Goal: Task Accomplishment & Management: Manage account settings

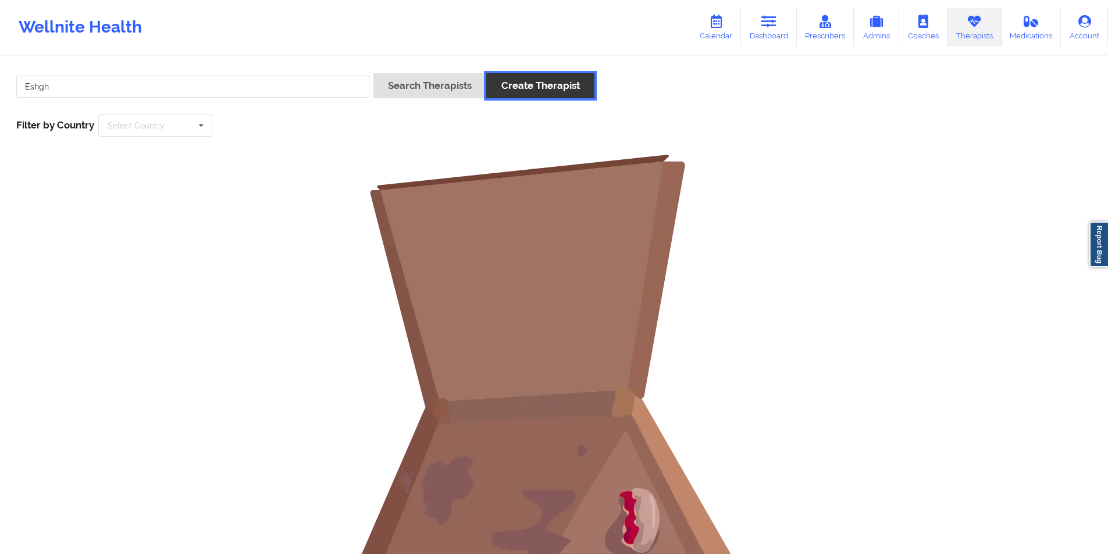
click button "Create Therapist" at bounding box center [540, 85] width 108 height 25
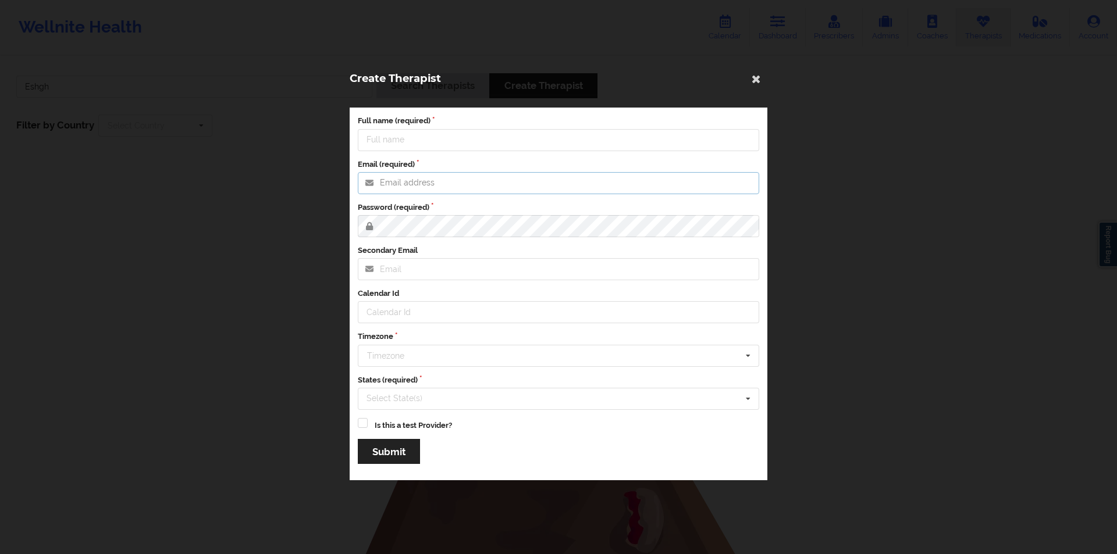
type input "[EMAIL_ADDRESS][DOMAIN_NAME]"
click at [757, 73] on icon at bounding box center [756, 78] width 19 height 19
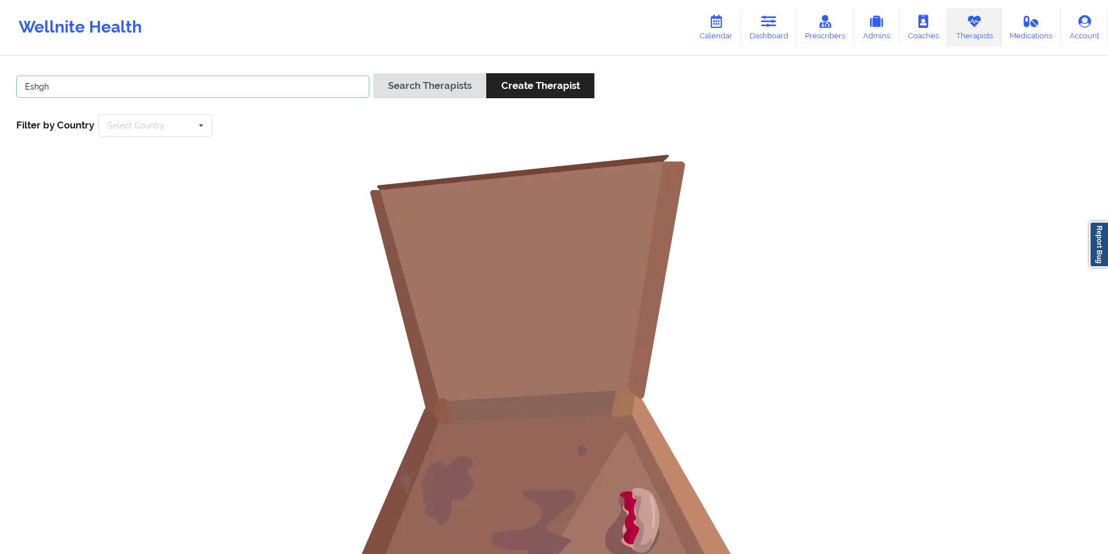
click at [223, 79] on input "Eshgh" at bounding box center [192, 87] width 353 height 22
type input "[PERSON_NAME]"
click at [432, 79] on button "Search Therapists" at bounding box center [429, 85] width 113 height 25
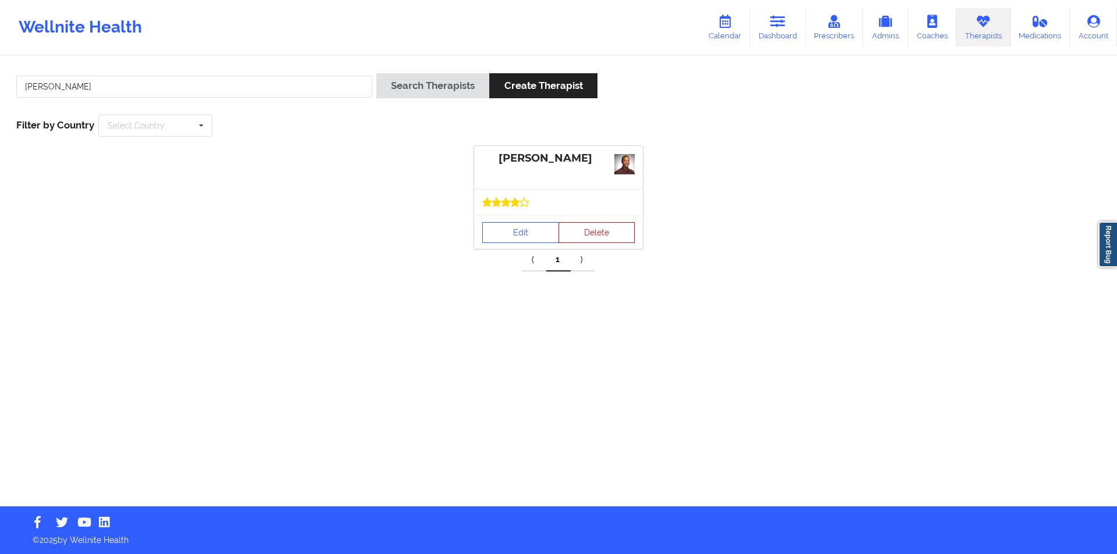
click at [606, 222] on button "Delete" at bounding box center [596, 232] width 77 height 21
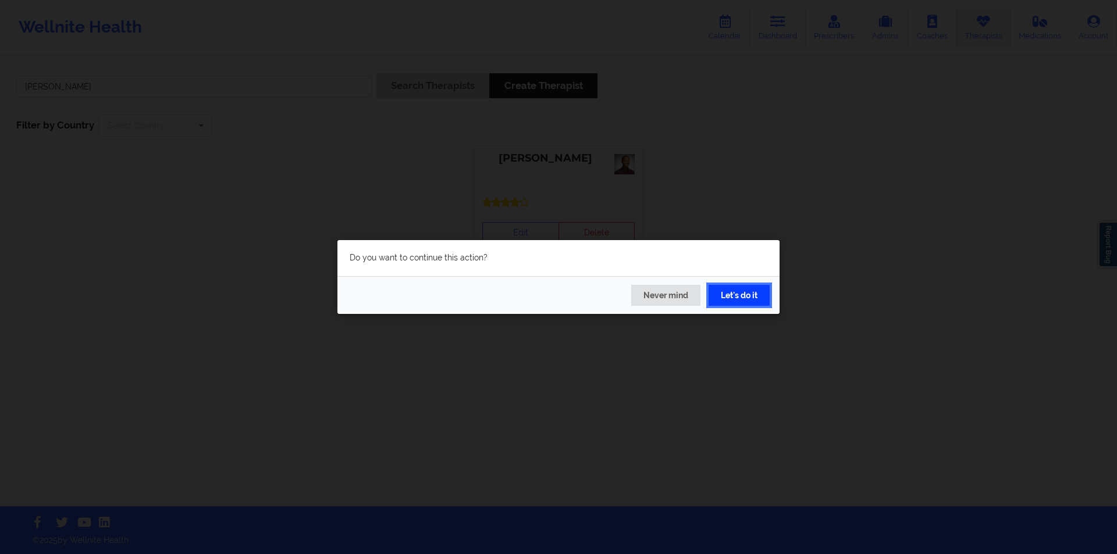
click at [745, 293] on button "Let's do it" at bounding box center [738, 295] width 61 height 21
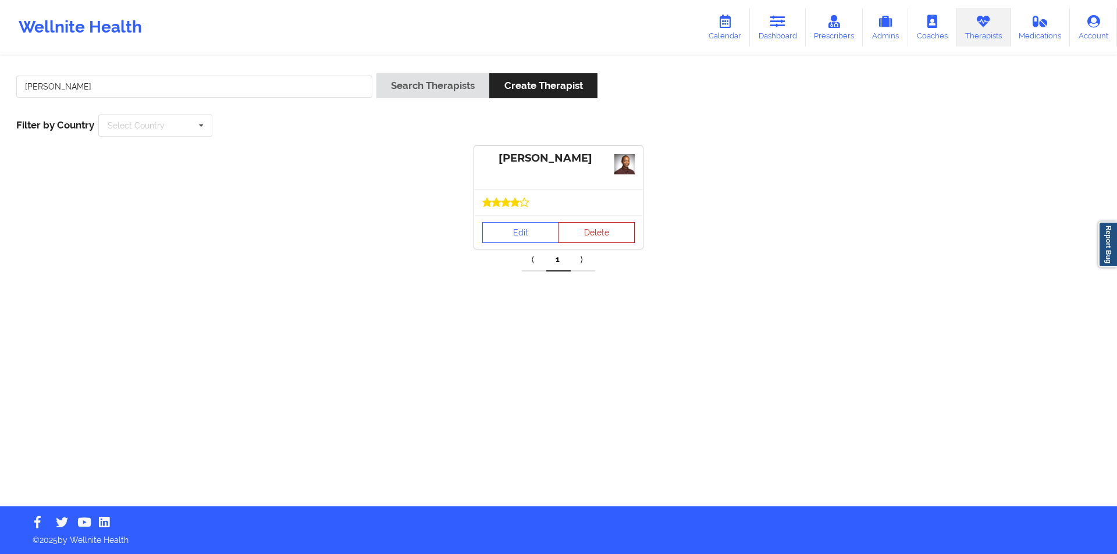
click at [599, 236] on button "Delete" at bounding box center [596, 232] width 77 height 21
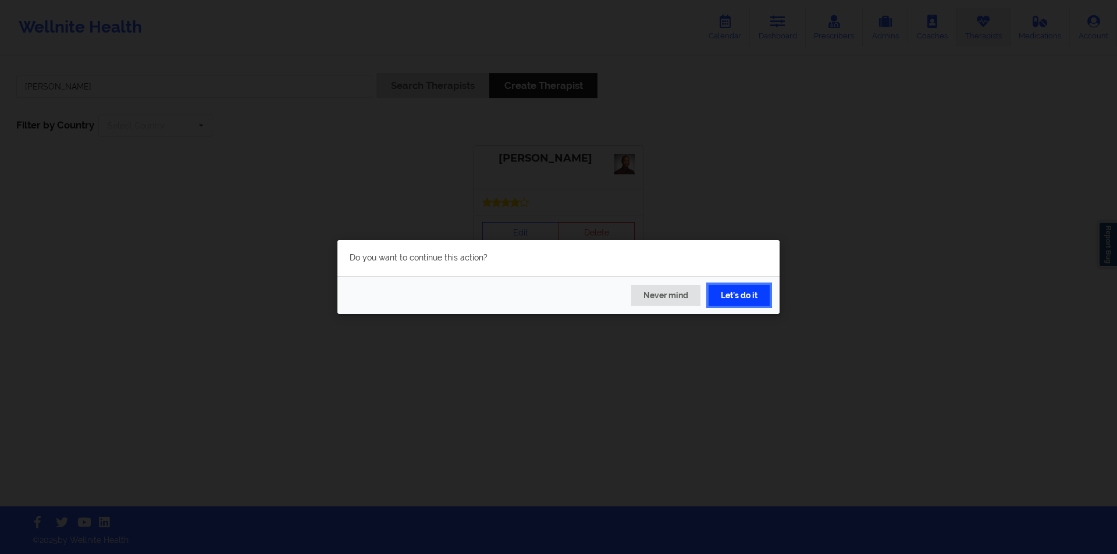
click at [747, 293] on button "Let's do it" at bounding box center [738, 295] width 61 height 21
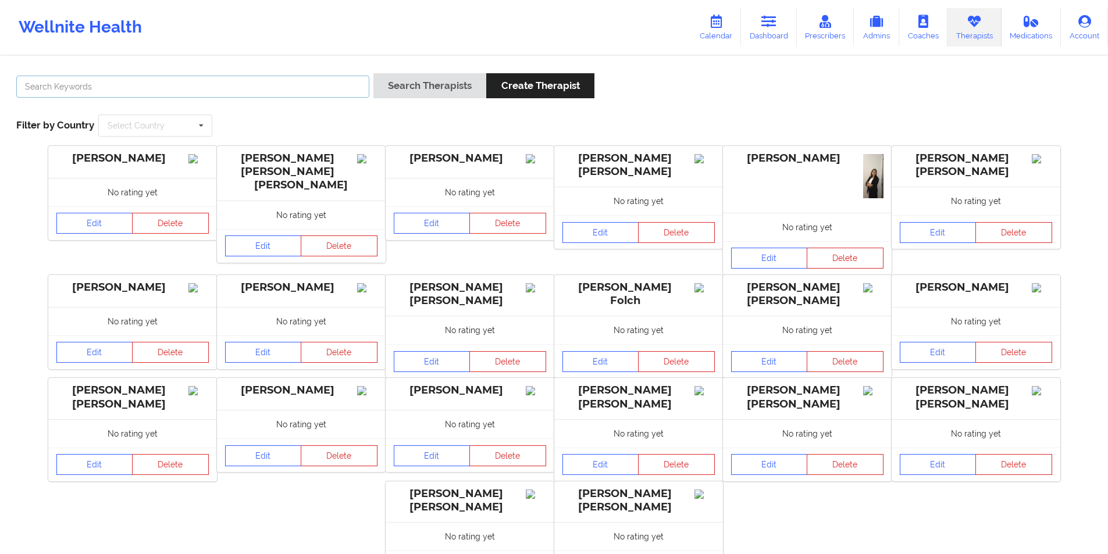
click at [259, 88] on input "text" at bounding box center [192, 87] width 353 height 22
paste input "Danielle Wright"
type input "D"
click at [435, 84] on button "Search Therapists" at bounding box center [429, 85] width 113 height 25
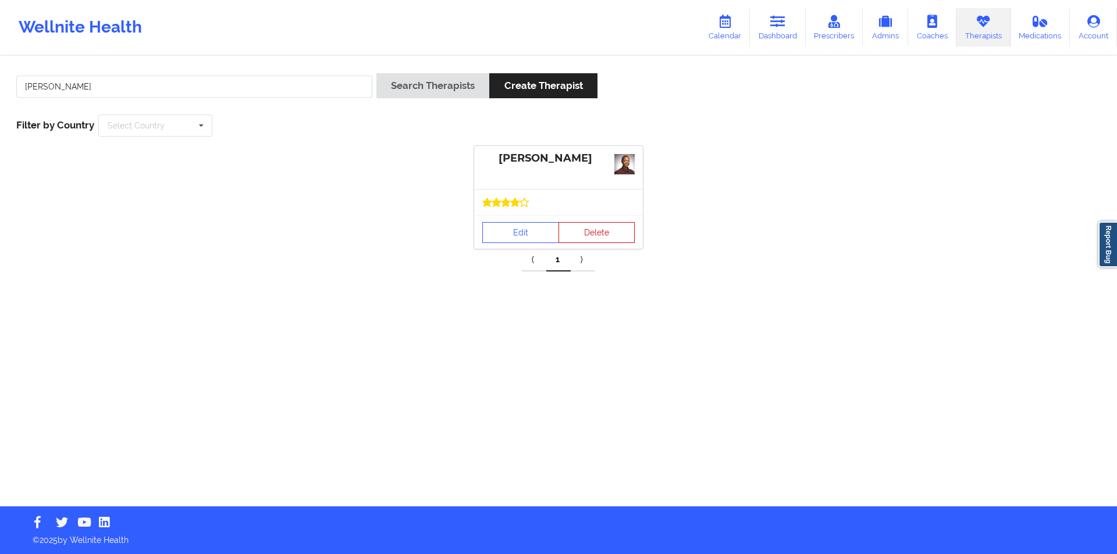
click at [593, 233] on button "Delete" at bounding box center [596, 232] width 77 height 21
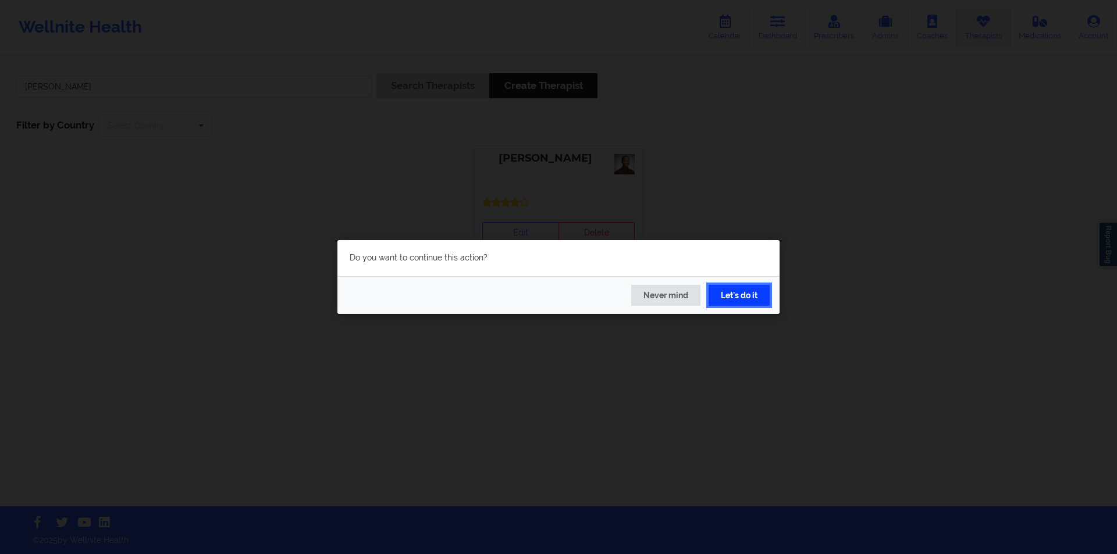
click at [747, 295] on button "Let's do it" at bounding box center [738, 295] width 61 height 21
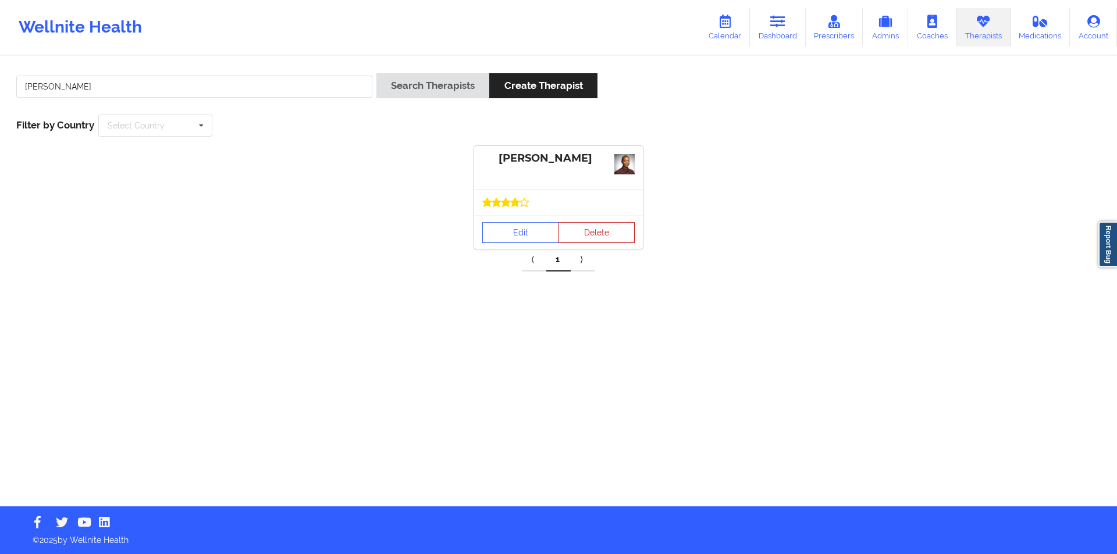
click at [613, 231] on button "Delete" at bounding box center [596, 232] width 77 height 21
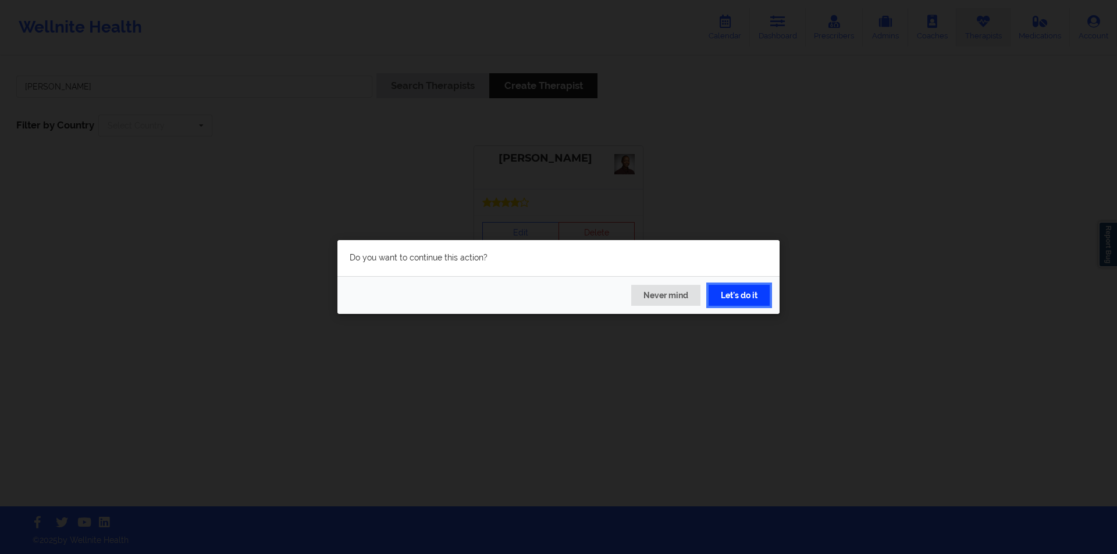
click at [734, 294] on button "Let's do it" at bounding box center [738, 295] width 61 height 21
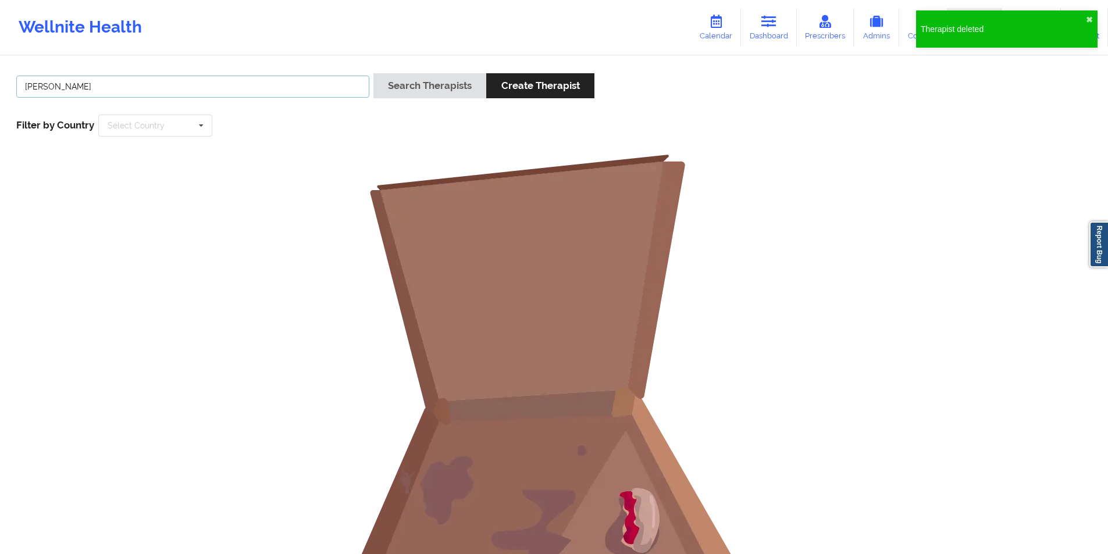
click at [201, 85] on input "[PERSON_NAME]" at bounding box center [192, 87] width 353 height 22
paste input "Bridget Sims"
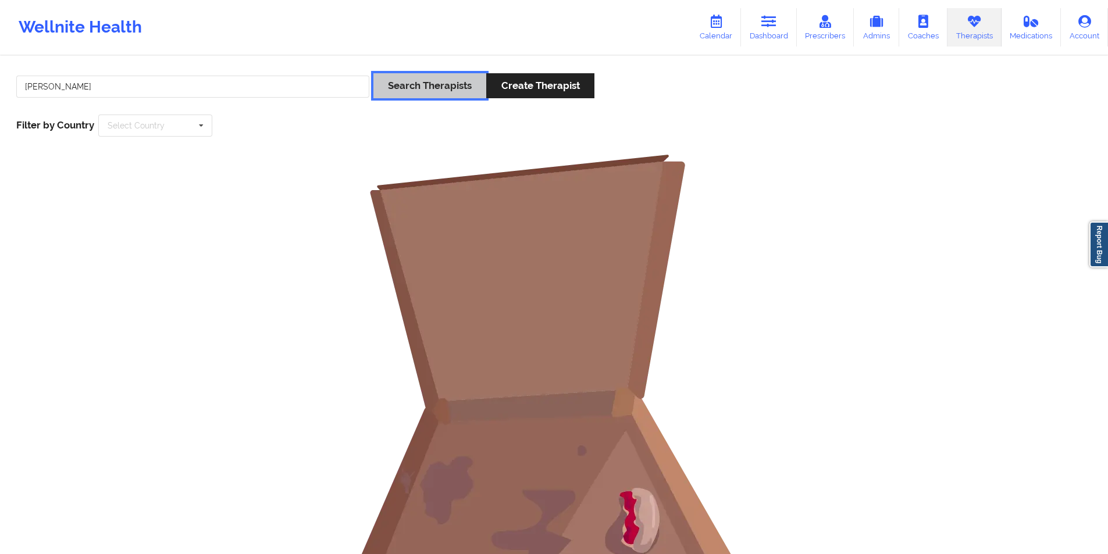
click at [429, 79] on button "Search Therapists" at bounding box center [429, 85] width 113 height 25
click at [55, 89] on input "Bridget Sims" at bounding box center [192, 87] width 353 height 22
click at [411, 89] on button "Search Therapists" at bounding box center [429, 85] width 113 height 25
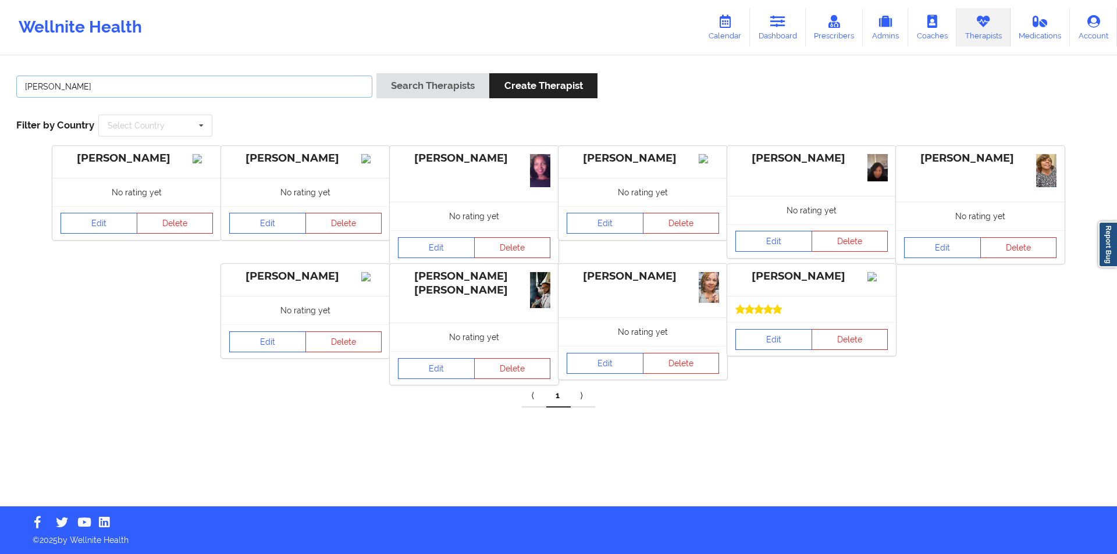
click at [231, 86] on input "Sims" at bounding box center [194, 87] width 356 height 22
paste input "hantel Pausley"
type input "Shantel Pausley"
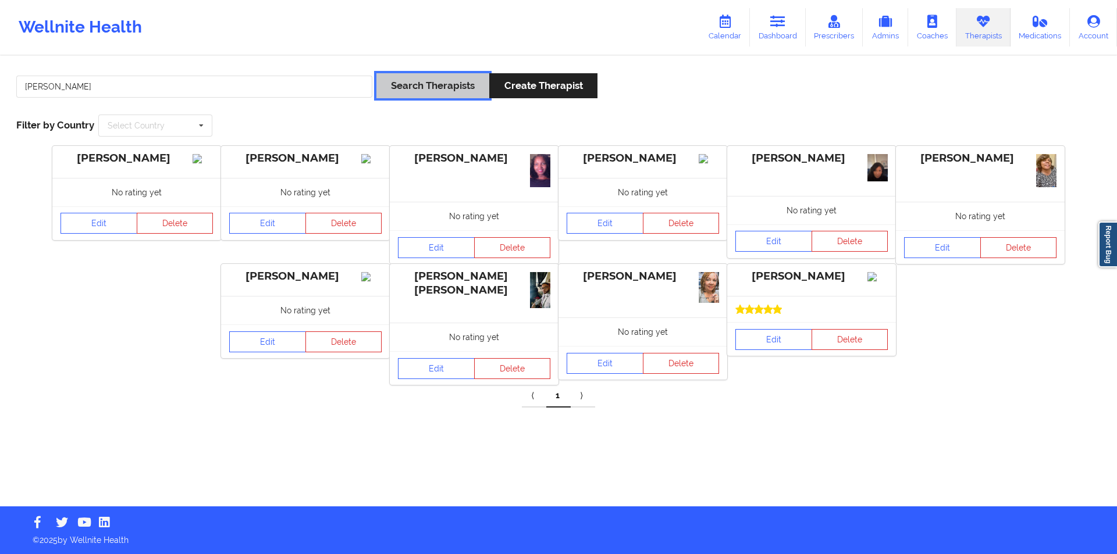
click at [456, 87] on button "Search Therapists" at bounding box center [432, 85] width 113 height 25
